Goal: Obtain resource: Obtain resource

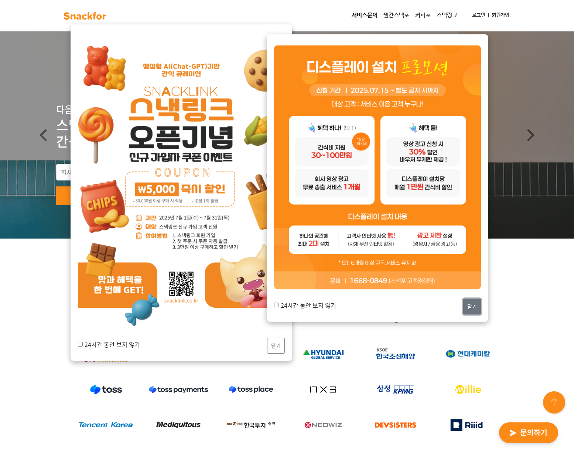
click at [468, 307] on button "닫기" at bounding box center [472, 307] width 18 height 16
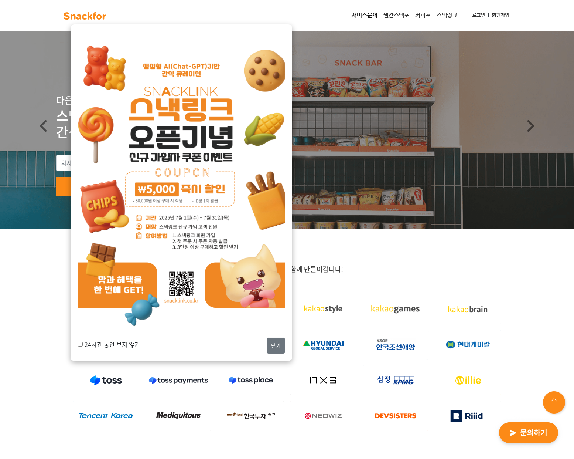
scroll to position [11, 0]
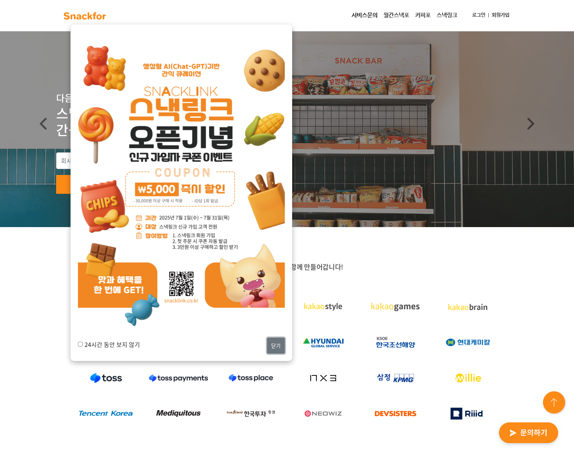
click at [276, 343] on button "닫기" at bounding box center [276, 345] width 18 height 16
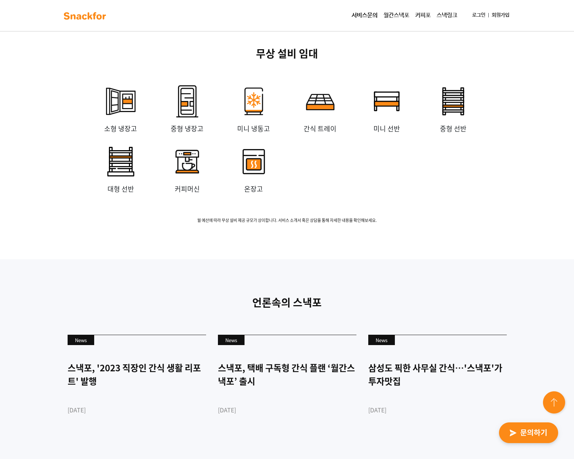
scroll to position [1896, 0]
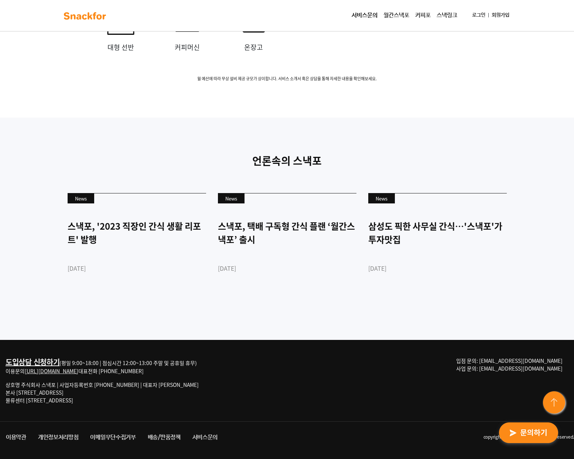
click at [395, 15] on link "월간스낵포" at bounding box center [397, 15] width 32 height 15
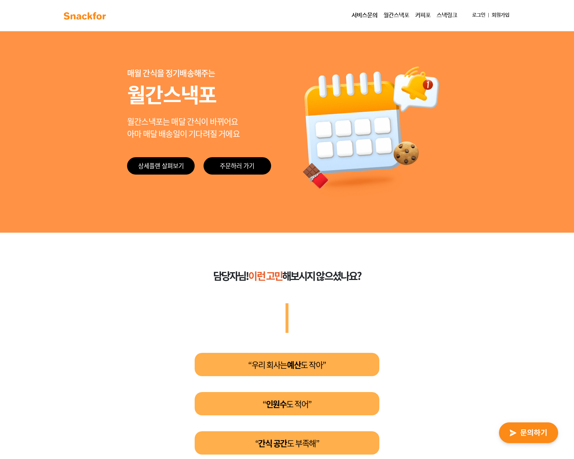
scroll to position [99, 0]
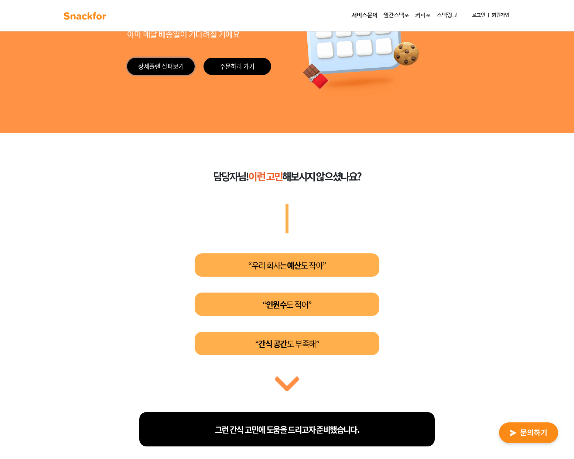
click at [174, 68] on link "상세플랜 살펴보기" at bounding box center [161, 66] width 68 height 17
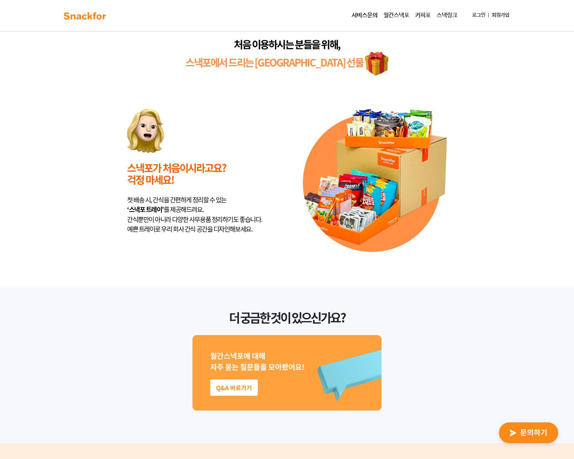
scroll to position [1780, 0]
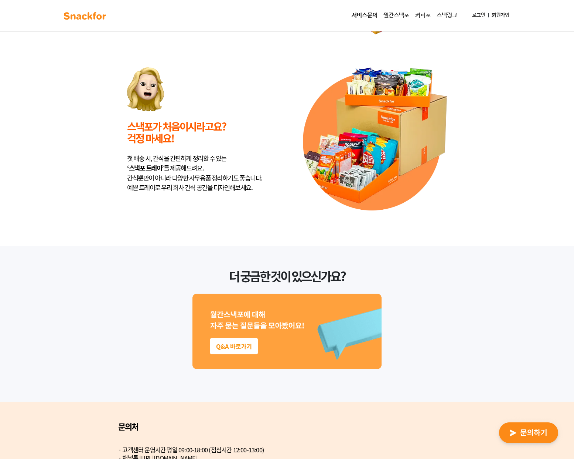
click at [238, 315] on img at bounding box center [287, 330] width 189 height 75
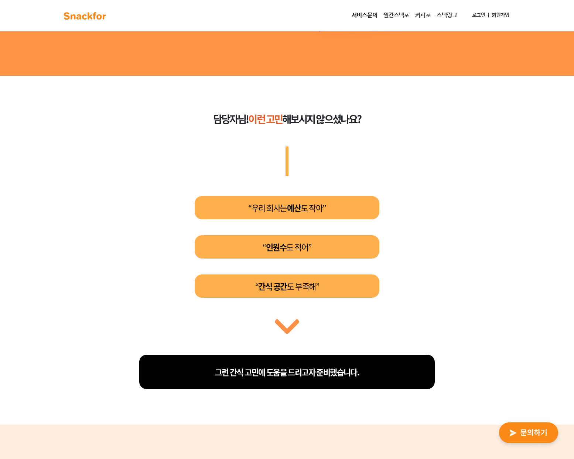
scroll to position [0, 0]
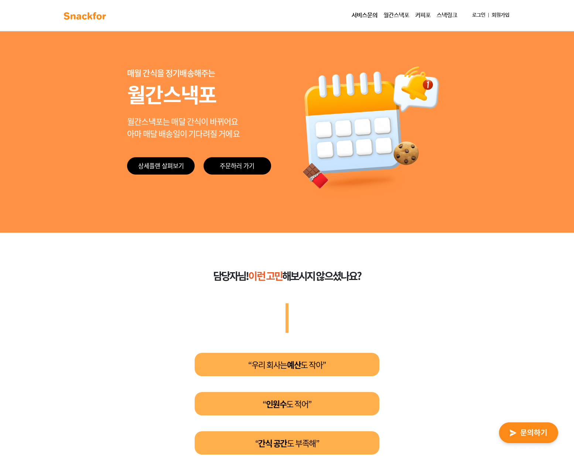
click at [86, 19] on img at bounding box center [85, 16] width 47 height 12
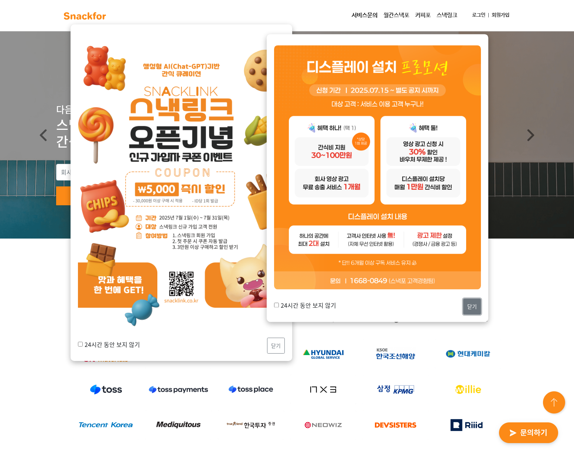
click at [474, 305] on button "닫기" at bounding box center [472, 307] width 18 height 16
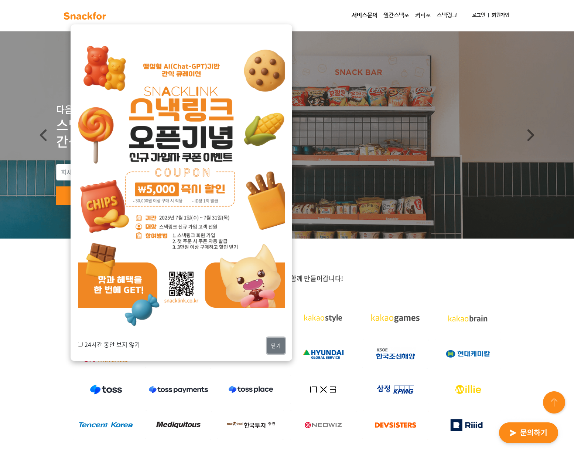
drag, startPoint x: 273, startPoint y: 347, endPoint x: 252, endPoint y: 312, distance: 41.1
click at [272, 347] on button "닫기" at bounding box center [276, 345] width 18 height 16
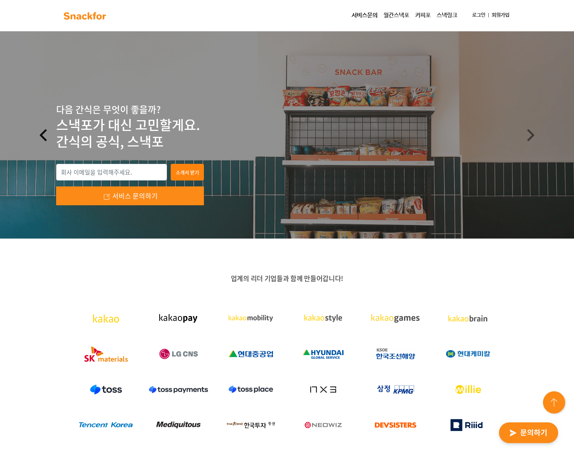
click at [85, 174] on link "Previous" at bounding box center [43, 134] width 86 height 207
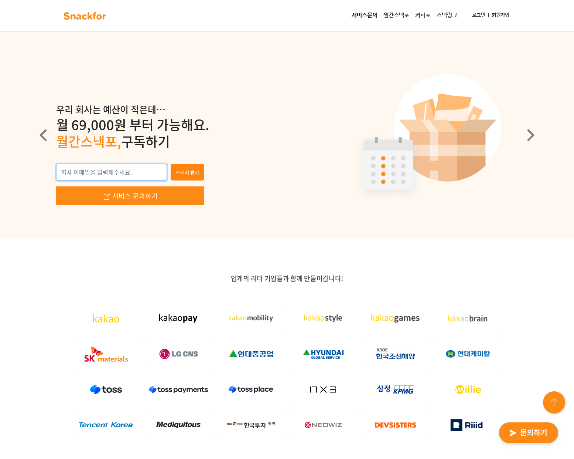
click at [101, 171] on input "email" at bounding box center [111, 172] width 111 height 17
type input "ㅕ"
type input "[EMAIL_ADDRESS][DOMAIN_NAME]"
click at [185, 167] on button "소개서 받기" at bounding box center [187, 172] width 33 height 17
type input "[EMAIL_ADDRESS][DOMAIN_NAME]"
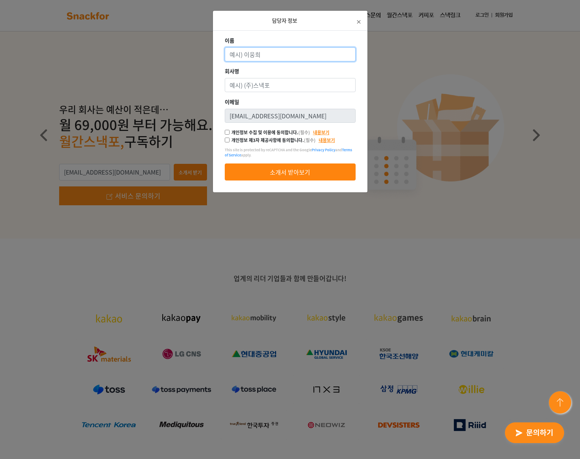
click at [282, 56] on input "이름" at bounding box center [290, 54] width 131 height 14
type input "[PERSON_NAME]"
drag, startPoint x: 264, startPoint y: 86, endPoint x: 476, endPoint y: 96, distance: 212.0
click at [264, 86] on input "회사명" at bounding box center [290, 85] width 131 height 14
type input "듀오톤"
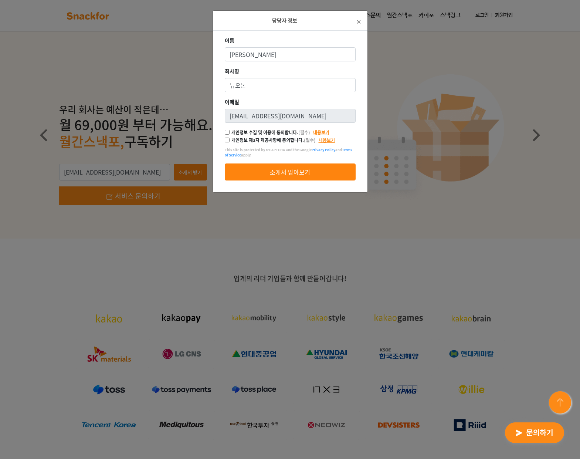
click at [225, 131] on input "개인정보 수집 및 이용에 동의합니다. (필수)" at bounding box center [227, 132] width 5 height 5
checkbox input "true"
click at [226, 139] on input "개인정보 제3자 제공사항에 동의합니다. (필수)" at bounding box center [227, 139] width 5 height 5
checkbox input "true"
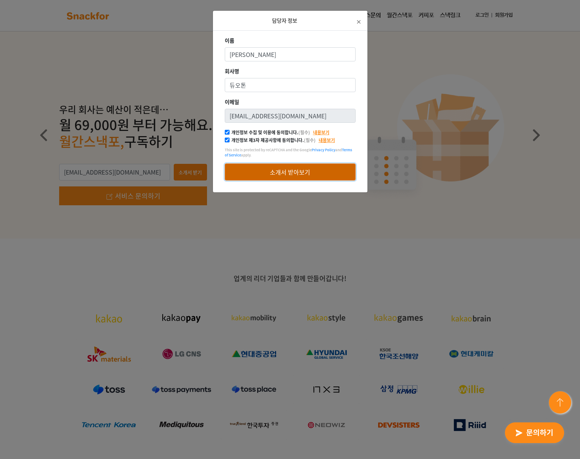
click at [256, 174] on button "소개서 받아보기" at bounding box center [290, 171] width 131 height 17
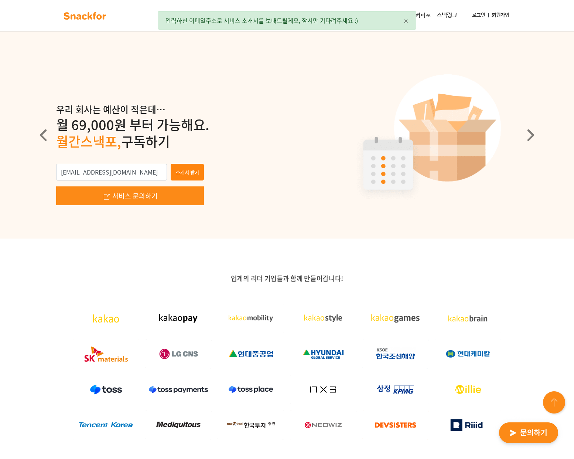
click at [446, 12] on link "스낵링크" at bounding box center [447, 15] width 27 height 15
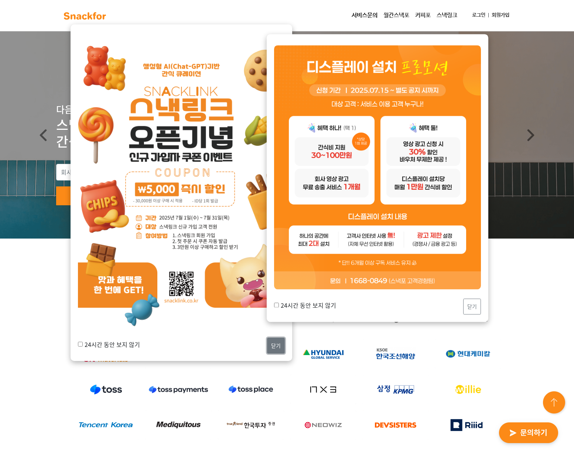
click at [277, 343] on button "닫기" at bounding box center [276, 345] width 18 height 16
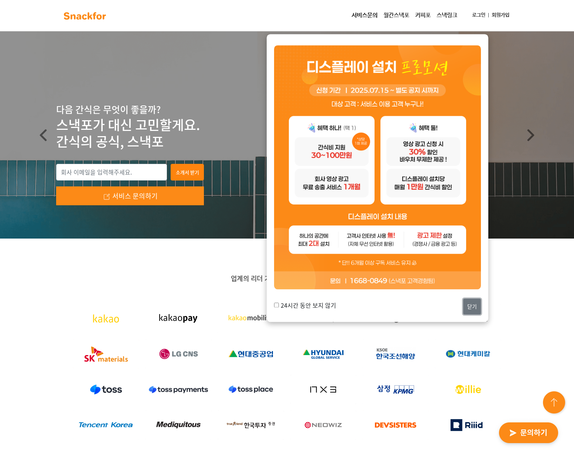
click at [477, 307] on button "닫기" at bounding box center [472, 307] width 18 height 16
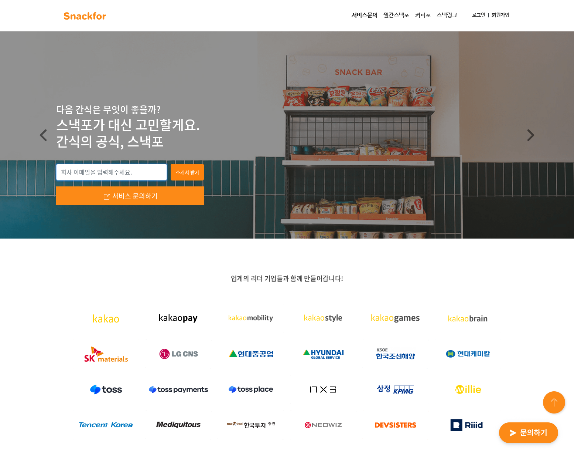
click at [88, 174] on input "email" at bounding box center [111, 172] width 111 height 17
type input "ㅕ"
type input "[EMAIL_ADDRESS][DOMAIN_NAME]"
click at [199, 174] on button "소개서 받기" at bounding box center [187, 172] width 33 height 17
type input "[EMAIL_ADDRESS][DOMAIN_NAME]"
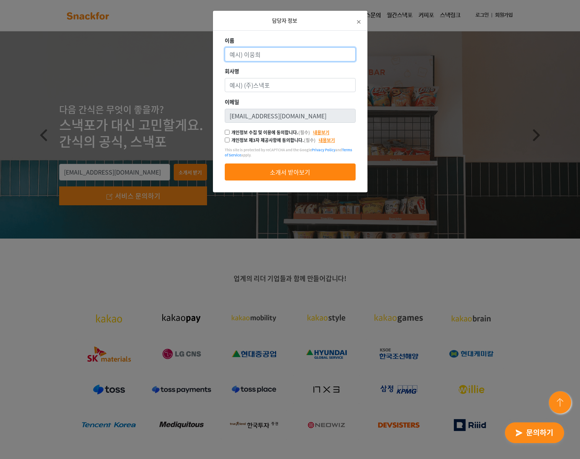
click at [286, 53] on input "이름" at bounding box center [290, 54] width 131 height 14
type input "[PERSON_NAME]"
click at [245, 85] on input "회사명" at bounding box center [290, 85] width 131 height 14
type input "듀오톤"
click at [231, 133] on label "개인정보 수집 및 이용에 동의합니다. (필수)" at bounding box center [270, 132] width 79 height 7
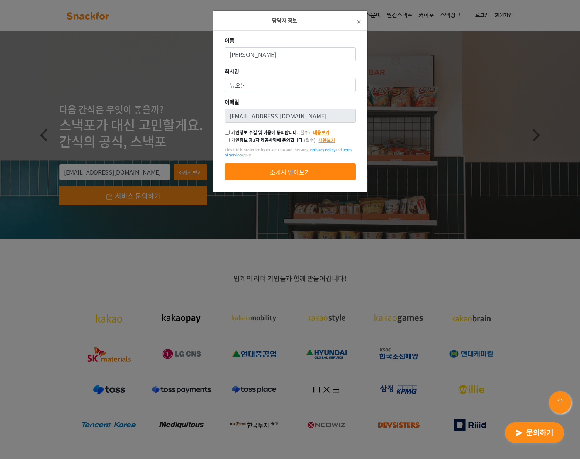
click at [229, 133] on input "개인정보 수집 및 이용에 동의합니다. (필수)" at bounding box center [227, 132] width 5 height 5
checkbox input "true"
click at [229, 137] on div "개인정보 제3자 제공사항에 동의합니다. (필수) 내용보기" at bounding box center [280, 140] width 110 height 7
click at [234, 139] on label "개인정보 제3자 제공사항에 동의합니다. (필수)" at bounding box center [273, 140] width 84 height 7
click at [229, 139] on input "개인정보 제3자 제공사항에 동의합니다. (필수)" at bounding box center [227, 139] width 5 height 5
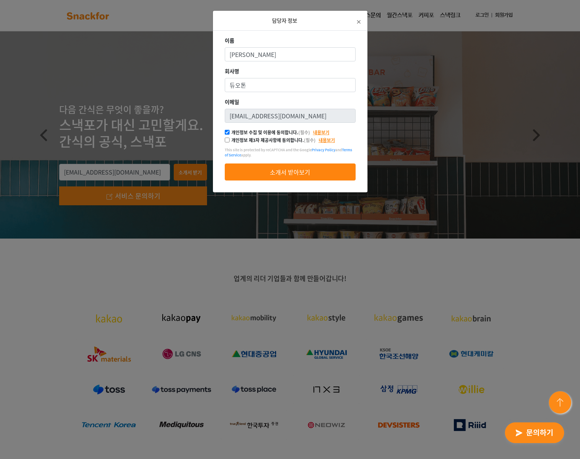
checkbox input "true"
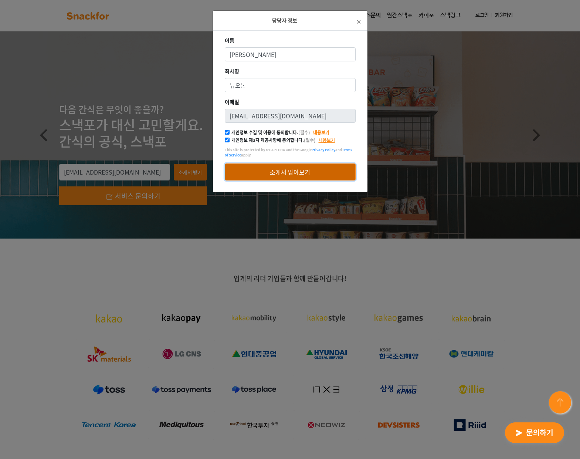
click at [296, 168] on button "소개서 받아보기" at bounding box center [290, 171] width 131 height 17
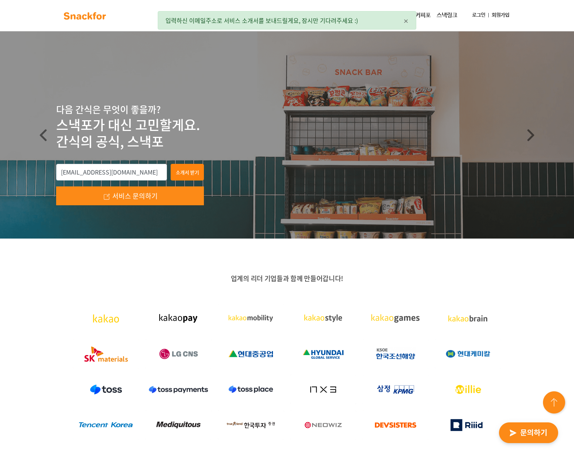
click at [401, 20] on div "× 입력하신 이메일주소로 서비스 소개서를 보내드릴게요, 잠시만 기다려주세요 :)" at bounding box center [287, 20] width 259 height 18
